Goal: Find specific page/section: Find specific page/section

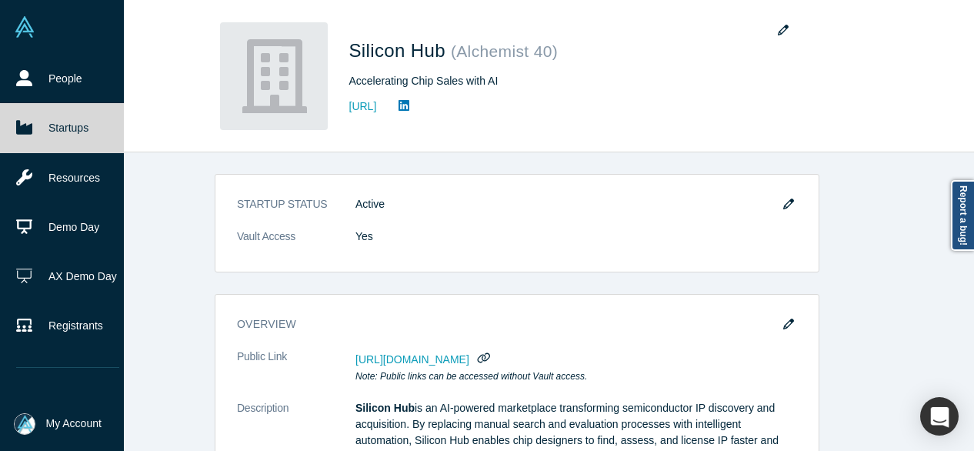
click at [35, 130] on link "Startups" at bounding box center [67, 127] width 135 height 49
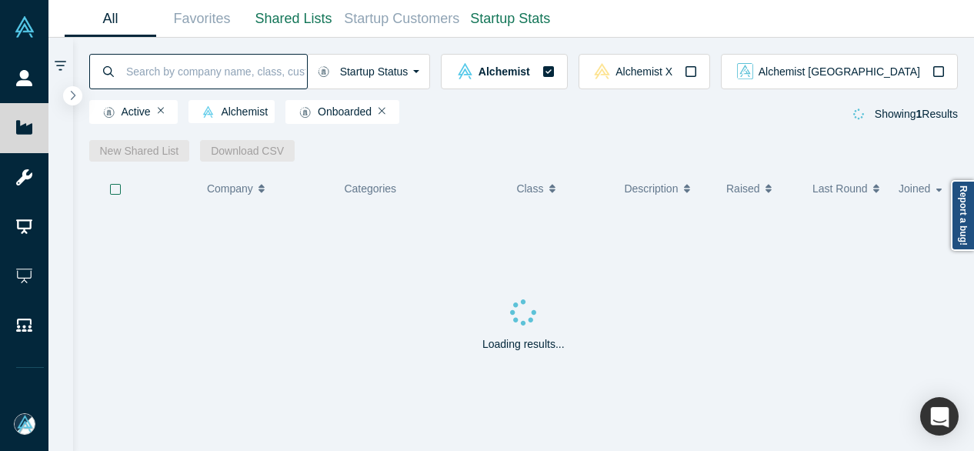
click at [307, 72] on input at bounding box center [216, 71] width 182 height 36
paste input "[URL]"
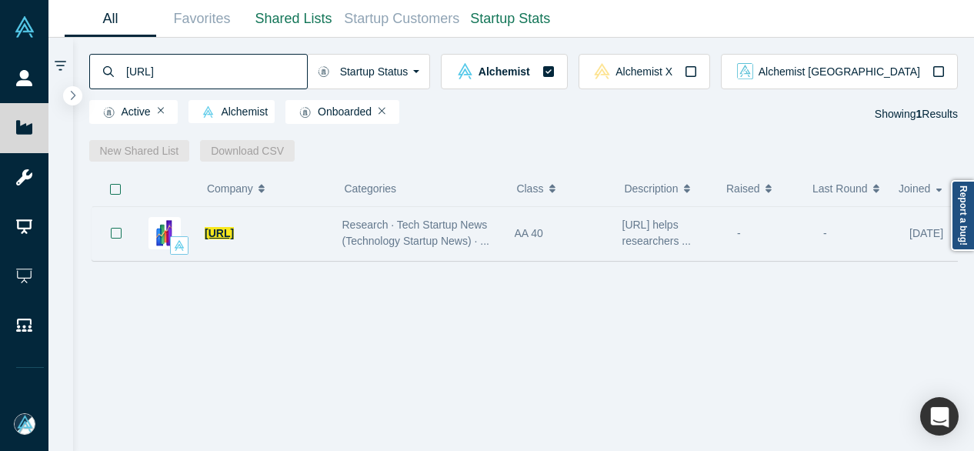
type input "[URL]"
click at [232, 236] on span "[URL]" at bounding box center [219, 233] width 29 height 12
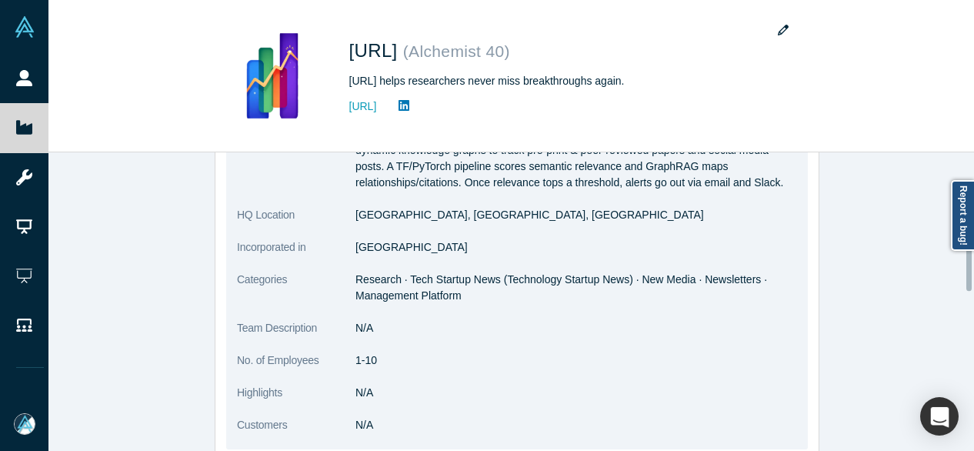
scroll to position [385, 0]
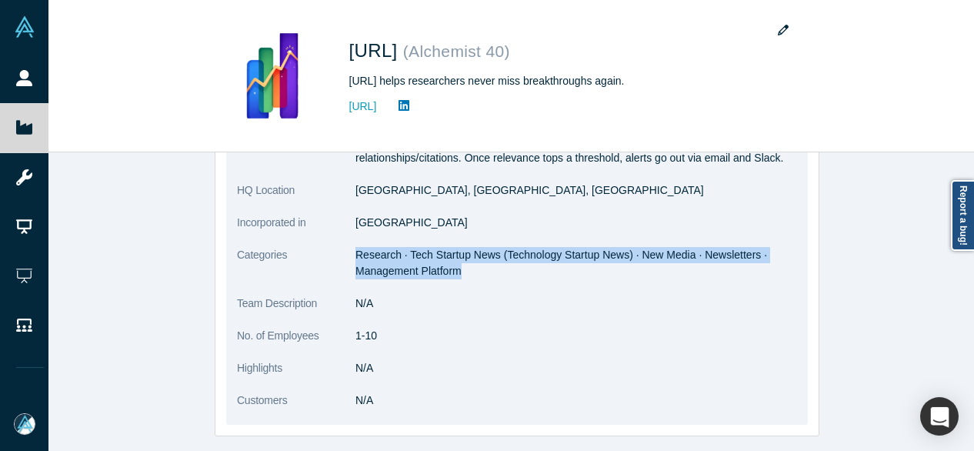
drag, startPoint x: 469, startPoint y: 271, endPoint x: 346, endPoint y: 255, distance: 124.0
click at [346, 255] on dl "Public Link [URL][DOMAIN_NAME] Note: Public links can be accessed without Vault…" at bounding box center [517, 194] width 560 height 461
copy dl "Research · Tech Startup News (Technology Startup News) · New Media · Newsletter…"
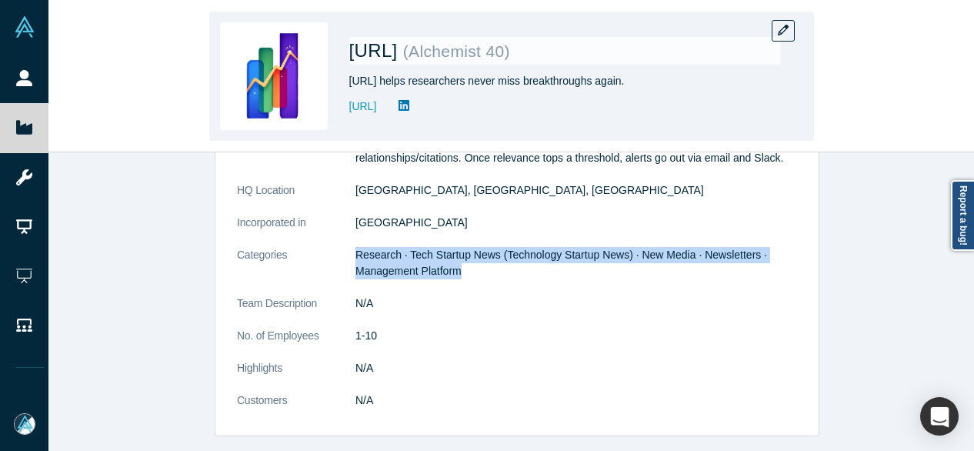
drag, startPoint x: 344, startPoint y: 119, endPoint x: 456, endPoint y: 116, distance: 112.3
click at [456, 116] on div "[URL] ( Alchemist 40 ) [URL] helps researchers never miss breakthroughs again. …" at bounding box center [511, 76] width 605 height 129
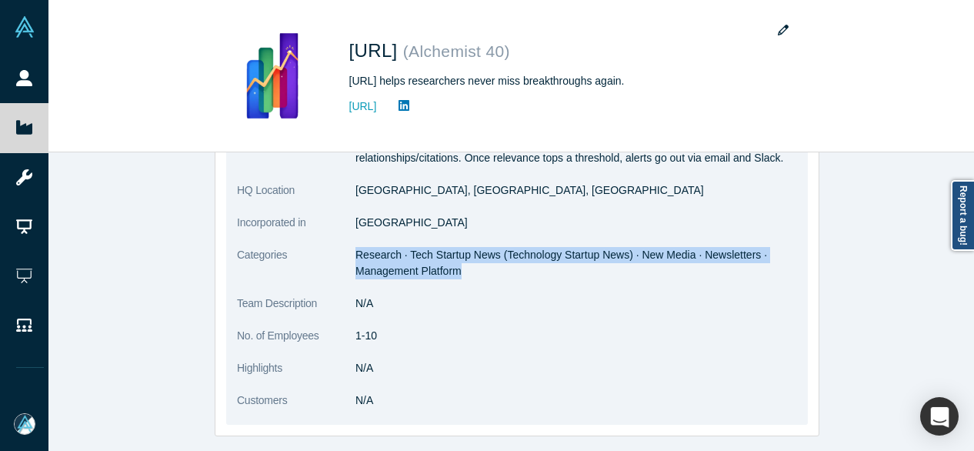
copy link "[URL]"
